Goal: Navigation & Orientation: Find specific page/section

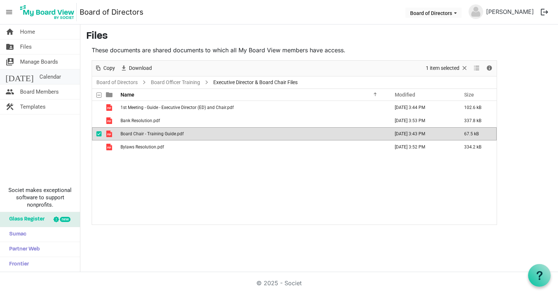
click at [39, 79] on span "Calendar" at bounding box center [50, 76] width 22 height 15
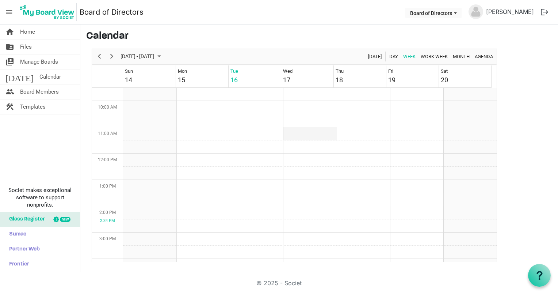
scroll to position [246, 0]
click at [39, 75] on span "Calendar" at bounding box center [50, 76] width 22 height 15
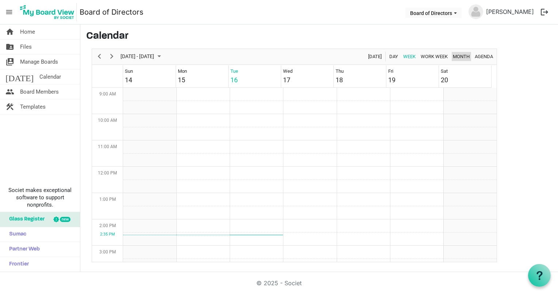
click at [458, 56] on span "Month" at bounding box center [461, 56] width 18 height 9
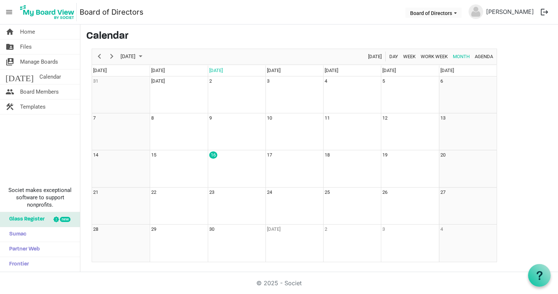
click at [548, 144] on main "Calendar September 2025 Today Day Week Work Week Month Agenda Sunday Monday Tue…" at bounding box center [319, 145] width 478 height 243
click at [525, 119] on main "Calendar September 2025 Today Day Week Work Week Month Agenda Sunday Monday Tue…" at bounding box center [319, 145] width 478 height 243
click at [529, 64] on main "Calendar September 2025 Today Day Week Work Week Month Agenda Sunday Monday Tue…" at bounding box center [319, 145] width 478 height 243
drag, startPoint x: 525, startPoint y: 70, endPoint x: 385, endPoint y: 37, distance: 144.2
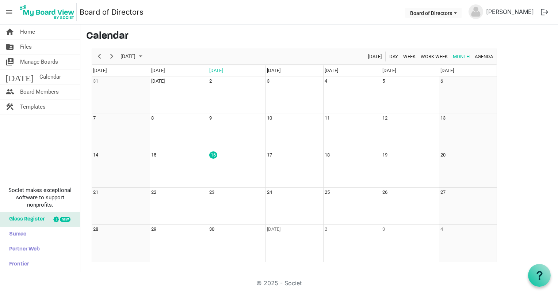
click at [385, 37] on h3 "Calendar" at bounding box center [319, 36] width 466 height 12
drag, startPoint x: 540, startPoint y: 188, endPoint x: 528, endPoint y: 140, distance: 49.5
click at [528, 140] on main "Calendar September 2025 Today Day Week Work Week Month Agenda Sunday Monday Tue…" at bounding box center [319, 145] width 478 height 243
drag, startPoint x: 472, startPoint y: 16, endPoint x: 343, endPoint y: 11, distance: 128.7
click at [343, 11] on nav "menu Board of Directors Board of Directors Brian Carson logout" at bounding box center [279, 12] width 558 height 24
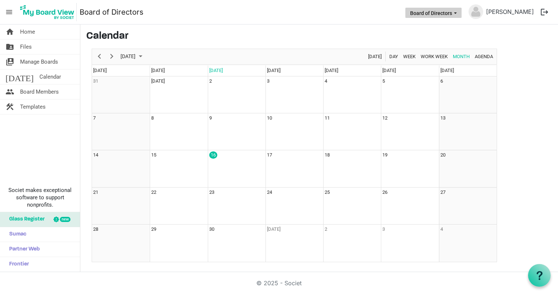
click at [462, 16] on button "Board of Directors" at bounding box center [434, 13] width 56 height 10
click at [341, 34] on h3 "Calendar" at bounding box center [319, 36] width 466 height 12
click at [230, 165] on td "16" at bounding box center [237, 168] width 58 height 37
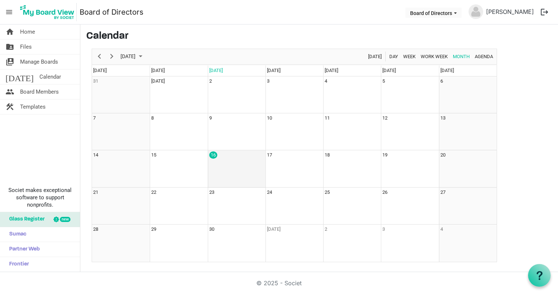
click at [230, 165] on td "16" at bounding box center [237, 168] width 58 height 37
click at [234, 168] on td "16" at bounding box center [237, 168] width 58 height 37
click at [30, 107] on span "Templates" at bounding box center [33, 106] width 26 height 15
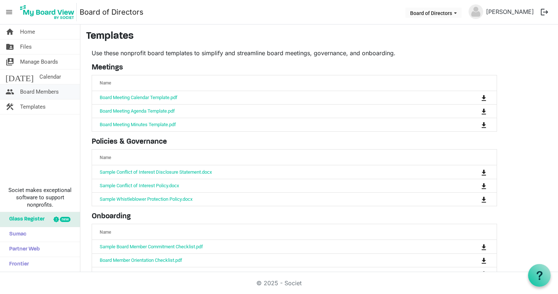
click at [33, 91] on span "Board Members" at bounding box center [39, 91] width 39 height 15
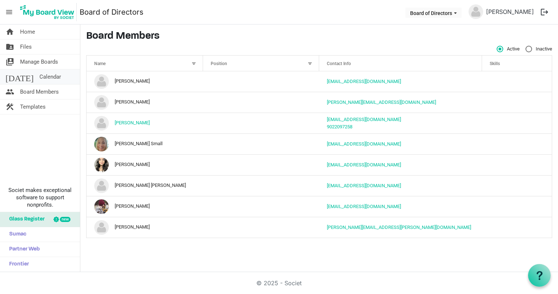
click at [39, 79] on span "Calendar" at bounding box center [50, 76] width 22 height 15
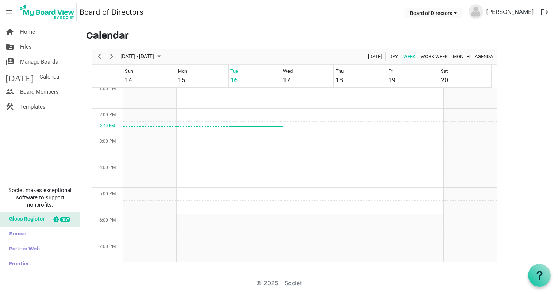
scroll to position [348, 0]
click at [293, 218] on td "Week of September 16, 2025" at bounding box center [309, 219] width 53 height 13
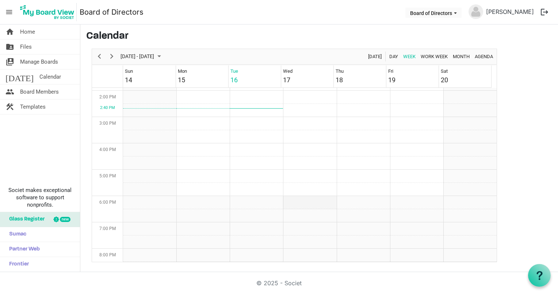
scroll to position [362, 0]
drag, startPoint x: 544, startPoint y: 126, endPoint x: 533, endPoint y: 83, distance: 44.1
click at [533, 83] on main "Calendar September 14 - 20, 2025 Today Day Week Work Week Month Agenda Sun 14 M…" at bounding box center [319, 145] width 478 height 243
click at [11, 149] on div "home Home folder_shared Files switch_account Manage Boards today Calendar peopl…" at bounding box center [40, 147] width 80 height 247
click at [258, 112] on div "Week of September 16, 2025" at bounding box center [256, 112] width 53 height 0
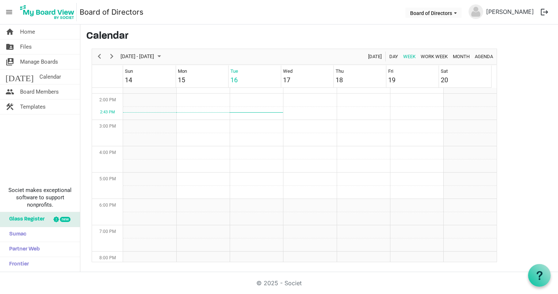
click at [258, 112] on div "Week of September 16, 2025" at bounding box center [256, 112] width 53 height 0
click at [255, 132] on td "Week of September 16, 2025" at bounding box center [256, 126] width 53 height 13
click at [301, 133] on td "Week of September 16, 2025" at bounding box center [309, 139] width 53 height 13
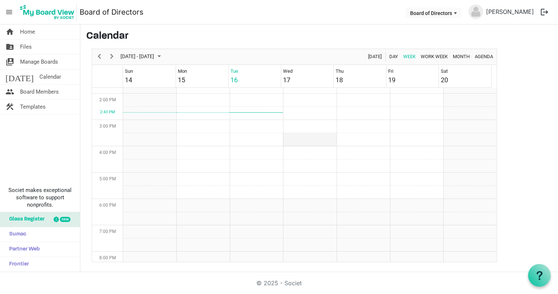
click at [301, 133] on td "Week of September 16, 2025" at bounding box center [309, 139] width 53 height 13
click at [304, 137] on td "Week of September 16, 2025" at bounding box center [309, 139] width 53 height 13
click at [39, 79] on span "Calendar" at bounding box center [50, 76] width 22 height 15
click at [551, 108] on main "Calendar [DATE] - [DATE] [DATE] Day Week Work Week Month Agenda Sun 14 Mon 15 T…" at bounding box center [319, 145] width 478 height 243
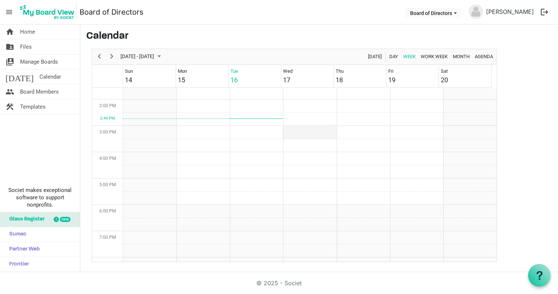
scroll to position [359, 0]
click at [300, 208] on td "Week of September 16, 2025" at bounding box center [309, 208] width 53 height 13
click at [280, 28] on main "Calendar September 14 - 20, 2025 Today Day Week Work Week Month Agenda Sun 14 M…" at bounding box center [319, 145] width 478 height 243
click at [522, 42] on h3 "Calendar" at bounding box center [319, 36] width 466 height 12
click at [325, 34] on h3 "Calendar" at bounding box center [319, 36] width 466 height 12
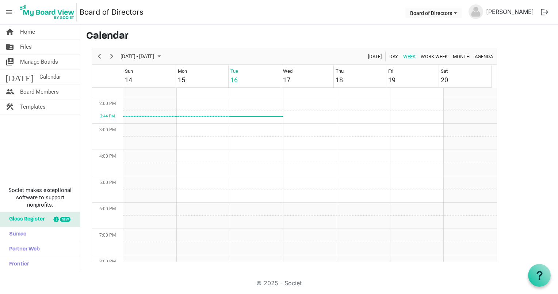
click at [39, 136] on div "home Home folder_shared Files switch_account Manage Boards today Calendar peopl…" at bounding box center [40, 147] width 80 height 247
click at [12, 7] on span "menu" at bounding box center [9, 12] width 14 height 14
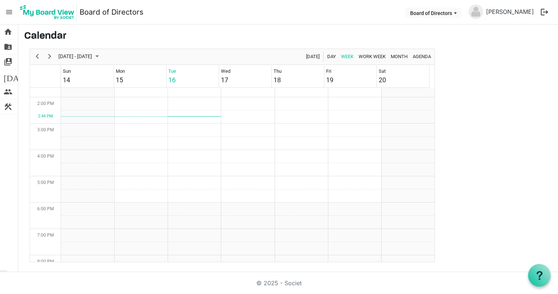
click at [12, 7] on span "menu" at bounding box center [9, 12] width 14 height 14
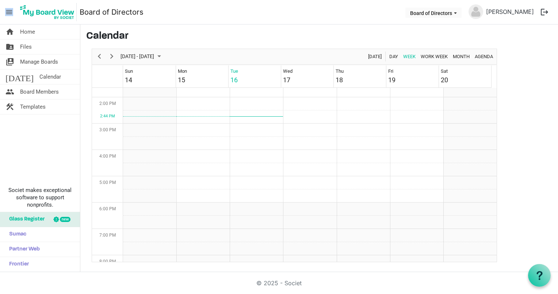
click at [12, 7] on span "menu" at bounding box center [9, 12] width 14 height 14
click at [192, 16] on nav "menu Board of Directors Board of Directors Brian Carson logout" at bounding box center [279, 12] width 558 height 24
click at [24, 51] on span "Files" at bounding box center [26, 46] width 12 height 15
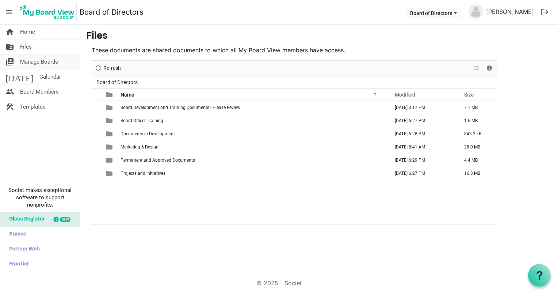
click at [30, 61] on span "Manage Boards" at bounding box center [39, 61] width 38 height 15
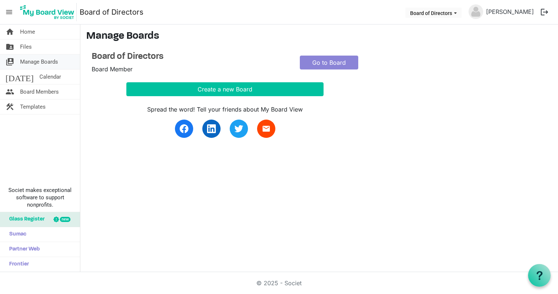
click at [39, 60] on span "Manage Boards" at bounding box center [39, 61] width 38 height 15
click at [343, 63] on link "Go to Board" at bounding box center [329, 63] width 58 height 14
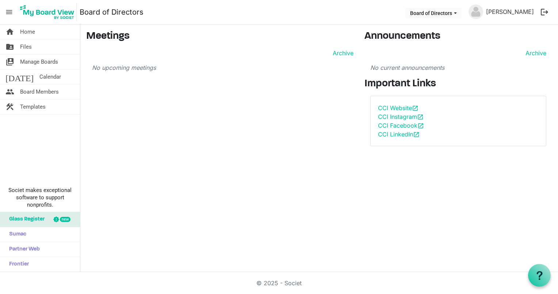
click at [295, 111] on div "Meetings Archive No upcoming meetings" at bounding box center [220, 91] width 278 height 122
click at [43, 11] on img at bounding box center [47, 12] width 59 height 18
click at [337, 186] on div "home Home folder_shared Files switch_account Manage Boards [DATE] Calendar peop…" at bounding box center [279, 147] width 558 height 247
click at [249, 177] on div "home Home folder_shared Files switch_account Manage Boards [DATE] Calendar peop…" at bounding box center [279, 147] width 558 height 247
click at [247, 122] on div "Meetings Archive No upcoming meetings" at bounding box center [220, 91] width 278 height 122
